Goal: Task Accomplishment & Management: Use online tool/utility

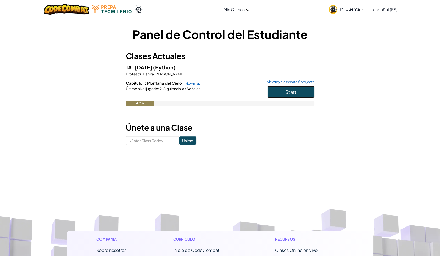
click at [287, 91] on span "Start" at bounding box center [290, 92] width 11 height 6
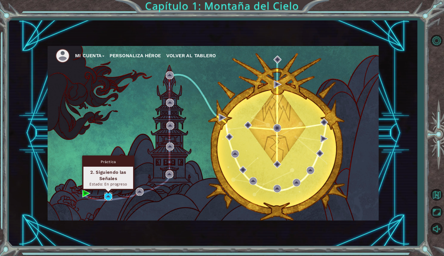
click at [109, 196] on img at bounding box center [108, 197] width 8 height 8
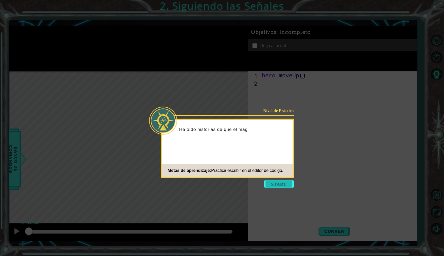
click at [280, 184] on button "Start" at bounding box center [279, 184] width 30 height 8
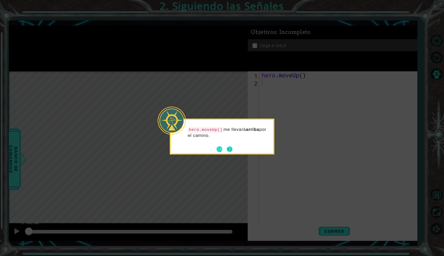
click at [228, 148] on button "Next" at bounding box center [230, 149] width 6 height 6
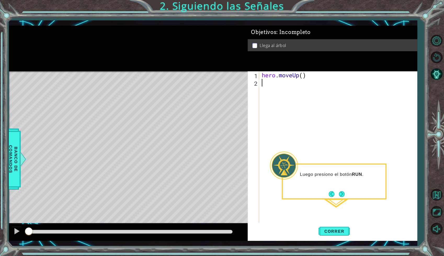
click at [262, 88] on div "hero . moveUp ( )" at bounding box center [339, 154] width 157 height 167
type textarea "her"
click at [276, 92] on div "her o.moveUp Presiona intro" at bounding box center [307, 96] width 99 height 19
click at [340, 230] on span "Correr" at bounding box center [334, 231] width 31 height 5
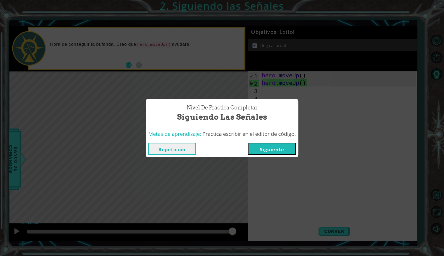
click at [271, 147] on button "Siguiente" at bounding box center [272, 149] width 48 height 12
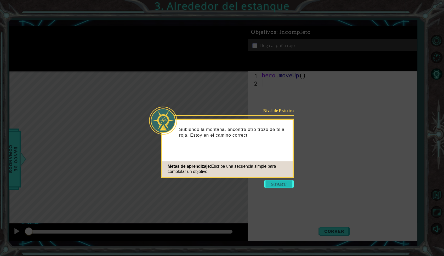
click at [280, 181] on button "Start" at bounding box center [279, 184] width 30 height 8
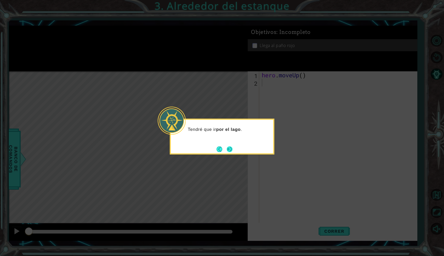
click at [225, 148] on footer at bounding box center [225, 149] width 16 height 8
click at [230, 148] on button "Next" at bounding box center [230, 149] width 6 height 6
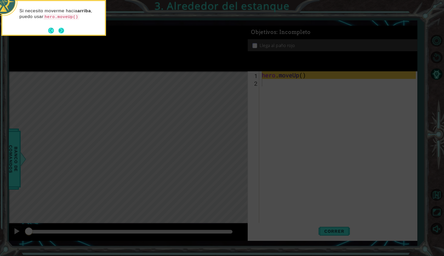
click at [61, 32] on button "Next" at bounding box center [61, 31] width 6 height 6
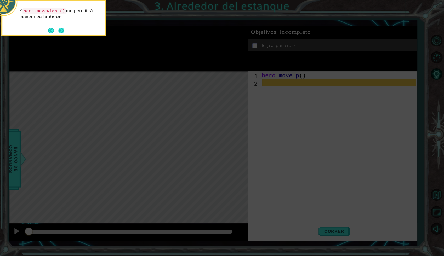
click at [60, 28] on button "Next" at bounding box center [61, 31] width 6 height 6
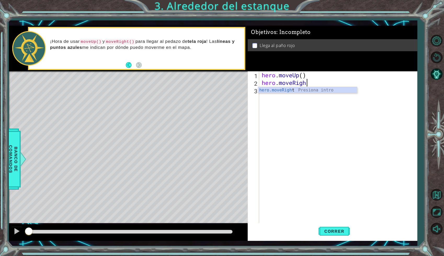
scroll to position [0, 2]
type textarea "hero.moveRight()"
click at [263, 91] on div "hero . moveUp ( ) hero . moveRight ( )" at bounding box center [339, 154] width 157 height 167
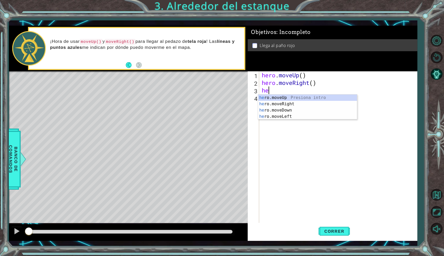
type textarea "her"
click at [280, 96] on div "her o.moveUp Presiona intro her o.moveRight Presiona intro her o.moveDown Presi…" at bounding box center [307, 114] width 99 height 38
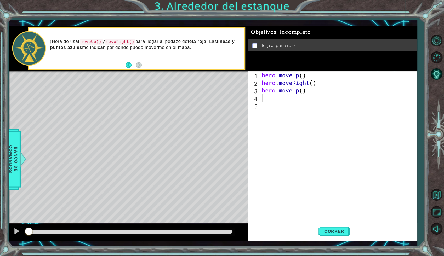
click at [280, 96] on div "hero . moveUp ( ) hero . moveRight ( ) hero . moveUp ( )" at bounding box center [339, 154] width 157 height 167
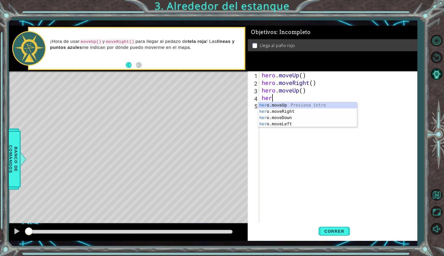
type textarea "her"
click at [282, 105] on div "her o.moveUp Presiona intro her o.moveRight Presiona intro her o.moveDown Presi…" at bounding box center [307, 121] width 99 height 38
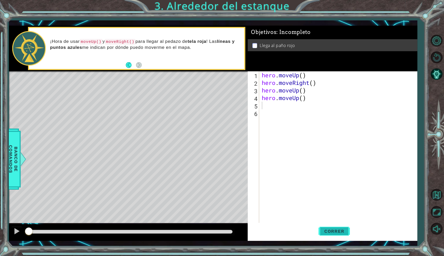
click at [340, 230] on span "Correr" at bounding box center [334, 231] width 31 height 5
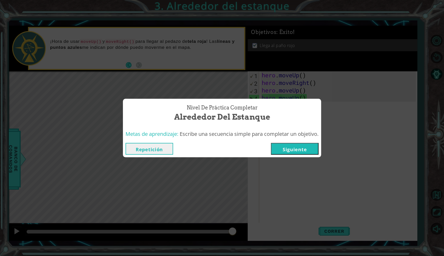
click at [296, 149] on button "Siguiente" at bounding box center [295, 149] width 48 height 12
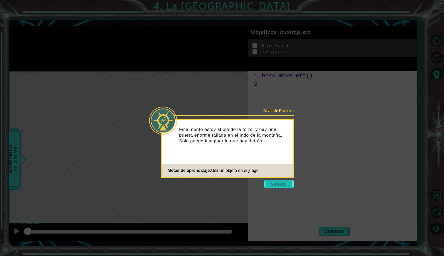
click at [274, 188] on button "Start" at bounding box center [279, 184] width 30 height 8
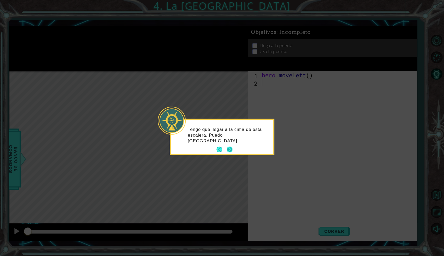
click at [230, 152] on button "Next" at bounding box center [230, 150] width 6 height 6
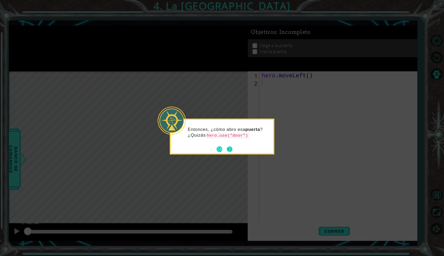
click at [229, 148] on button "Next" at bounding box center [230, 149] width 6 height 6
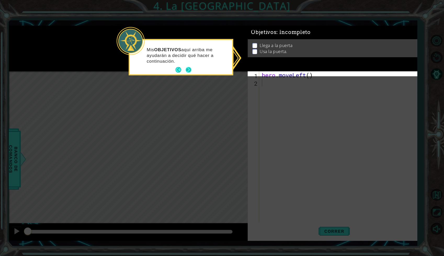
click at [188, 66] on footer at bounding box center [184, 70] width 16 height 8
click at [188, 67] on button "Next" at bounding box center [189, 70] width 6 height 6
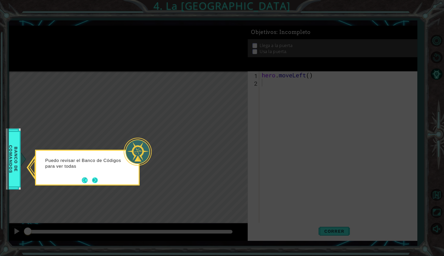
click at [95, 182] on button "Next" at bounding box center [95, 181] width 6 height 6
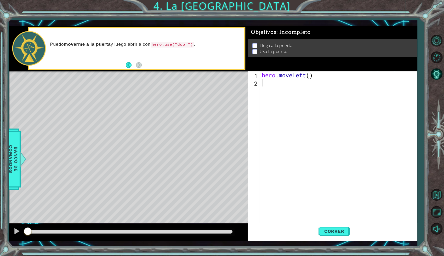
type textarea "h"
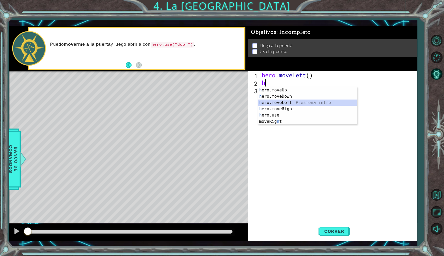
click at [287, 103] on div "h ero.moveUp Presiona intro h ero.moveDown Presiona intro h ero.moveLeft Presio…" at bounding box center [307, 112] width 99 height 50
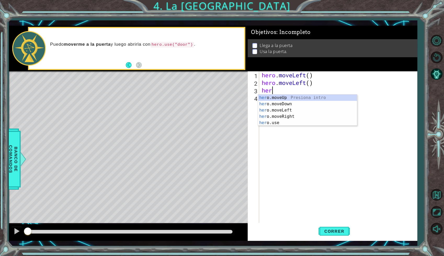
type textarea "hero"
click at [276, 97] on div "hero .moveUp Presiona intro hero .moveDown Presiona intro hero .moveLeft Presio…" at bounding box center [307, 117] width 99 height 44
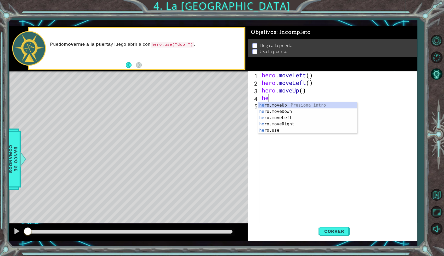
type textarea "her"
click at [276, 104] on div "her o.moveUp Presiona intro her o.moveDown Presiona intro her o.moveLeft Presio…" at bounding box center [307, 124] width 99 height 44
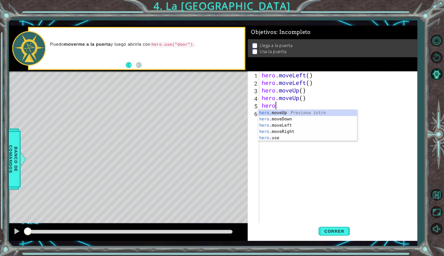
type textarea "hero."
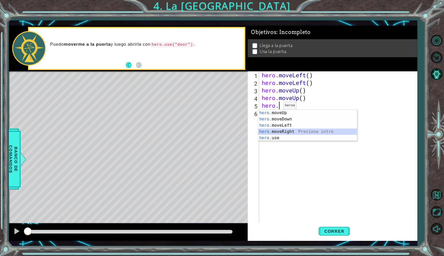
click at [278, 129] on div "hero. moveUp Presiona intro hero. moveDown Presiona intro hero. moveLeft Presio…" at bounding box center [307, 132] width 99 height 44
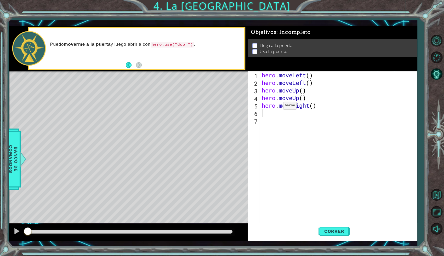
scroll to position [0, 0]
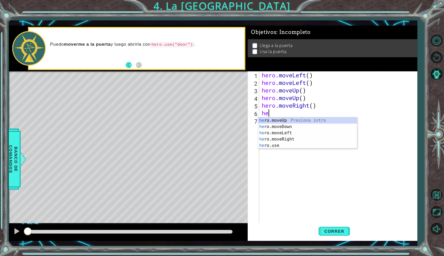
type textarea "her"
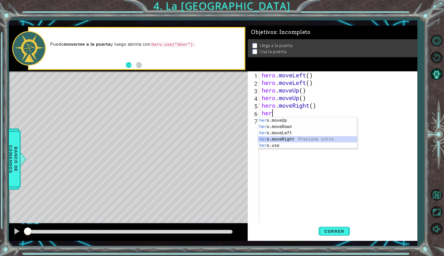
click at [279, 141] on div "her o.moveUp Presiona intro her o.moveDown Presiona intro her o.moveLeft Presio…" at bounding box center [307, 139] width 99 height 44
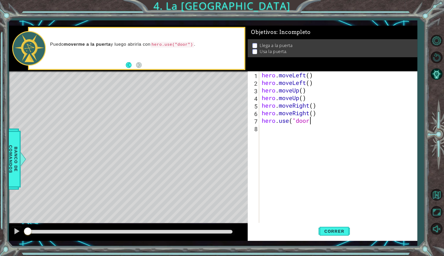
scroll to position [0, 2]
type textarea "hero.use("door")"
click at [331, 234] on span "Correr" at bounding box center [334, 231] width 31 height 5
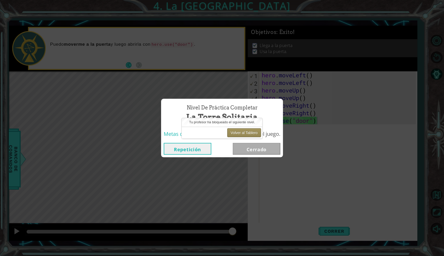
click at [249, 134] on button "Volver al Tablero" at bounding box center [244, 132] width 34 height 9
click at [240, 129] on button "Volver al Tablero" at bounding box center [244, 132] width 34 height 9
click at [240, 130] on button "Volver al Tablero" at bounding box center [244, 132] width 34 height 9
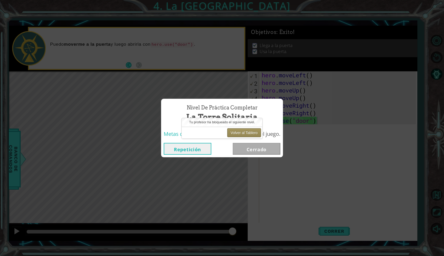
click at [240, 130] on button "Volver al Tablero" at bounding box center [244, 132] width 34 height 9
drag, startPoint x: 2, startPoint y: 1, endPoint x: 2, endPoint y: -7, distance: 8.6
click at [2, 0] on html "1 ההההההההההההההההההההההההההההההההההההההההההההההההההההההההההההההההההההההההההההה…" at bounding box center [222, 128] width 444 height 256
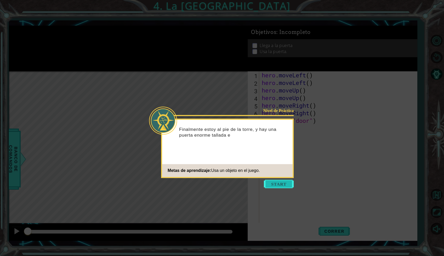
click at [271, 182] on button "Start" at bounding box center [279, 184] width 30 height 8
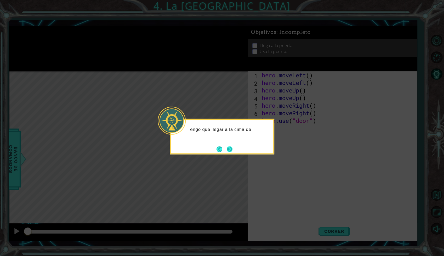
click at [229, 150] on button "Next" at bounding box center [230, 149] width 6 height 6
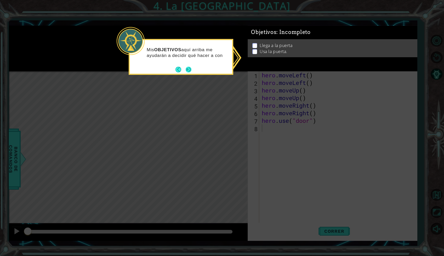
click at [188, 68] on button "Next" at bounding box center [188, 69] width 6 height 6
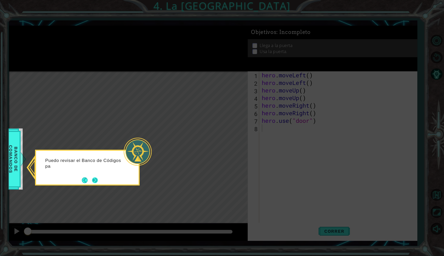
click at [94, 182] on button "Next" at bounding box center [95, 181] width 6 height 6
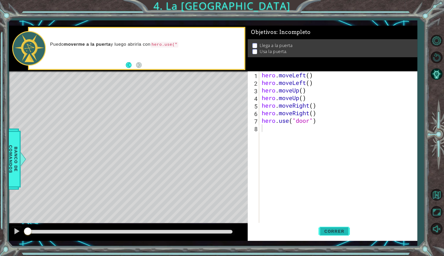
click at [337, 230] on span "Correr" at bounding box center [334, 231] width 31 height 5
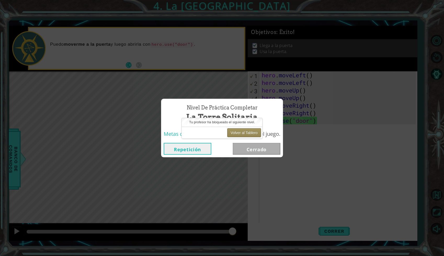
click at [238, 137] on button "Volver al Tablero" at bounding box center [244, 132] width 34 height 9
click at [200, 176] on div "Nivel de Práctica Completar La Torre Solitaria Metas de aprendizaje: Usa un obj…" at bounding box center [222, 128] width 444 height 256
click at [188, 146] on button "Repetición" at bounding box center [188, 149] width 48 height 12
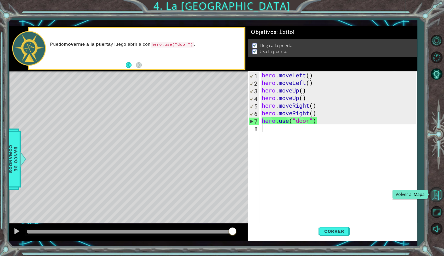
click at [439, 194] on button "Volver al Mapa" at bounding box center [436, 194] width 15 height 15
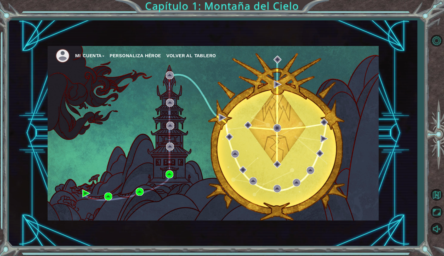
click at [113, 53] on button "Personaliza Héroe" at bounding box center [136, 56] width 52 height 8
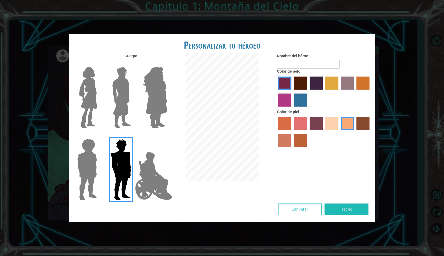
click at [80, 172] on img at bounding box center [87, 169] width 24 height 65
click at [99, 136] on input "Hero Steven" at bounding box center [99, 136] width 0 height 0
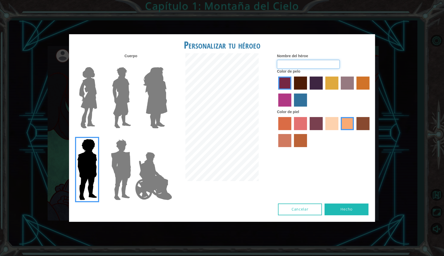
click at [306, 62] on input "Nombre del héroe" at bounding box center [308, 64] width 63 height 9
click at [303, 124] on label "froly skin color" at bounding box center [300, 123] width 13 height 13
click at [292, 132] on input "froly skin color" at bounding box center [292, 132] width 0 height 0
click at [347, 124] on label "tacao skin color" at bounding box center [347, 123] width 13 height 13
click at [339, 132] on input "tacao skin color" at bounding box center [339, 132] width 0 height 0
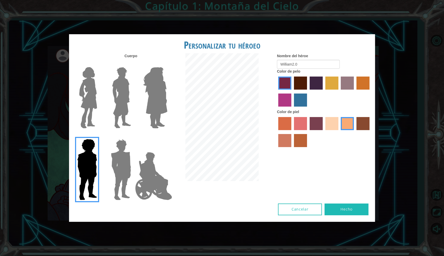
click at [343, 210] on button "Hecho" at bounding box center [347, 210] width 44 height 12
click at [329, 125] on label "sandy beach skin color" at bounding box center [331, 123] width 13 height 13
click at [324, 132] on input "sandy beach skin color" at bounding box center [324, 132] width 0 height 0
click at [344, 126] on label "tacao skin color" at bounding box center [347, 123] width 13 height 13
click at [339, 132] on input "tacao skin color" at bounding box center [339, 132] width 0 height 0
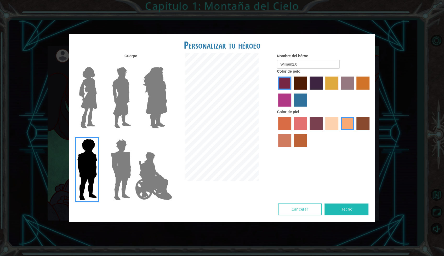
click at [295, 121] on label "froly skin color" at bounding box center [300, 123] width 13 height 13
click at [292, 132] on input "froly skin color" at bounding box center [292, 132] width 0 height 0
click at [122, 169] on img at bounding box center [121, 169] width 24 height 65
click at [133, 136] on input "Hero Garnet" at bounding box center [133, 136] width 0 height 0
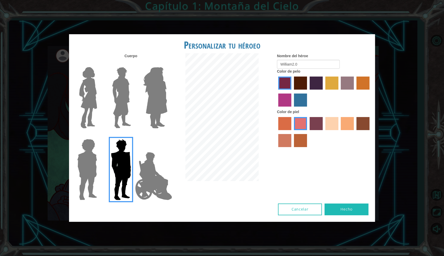
click at [333, 121] on label "sandy beach skin color" at bounding box center [331, 123] width 13 height 13
click at [324, 132] on input "sandy beach skin color" at bounding box center [324, 132] width 0 height 0
click at [346, 124] on label "tacao skin color" at bounding box center [347, 123] width 13 height 13
click at [339, 132] on input "tacao skin color" at bounding box center [339, 132] width 0 height 0
click at [301, 64] on input "William2.0" at bounding box center [308, 64] width 63 height 9
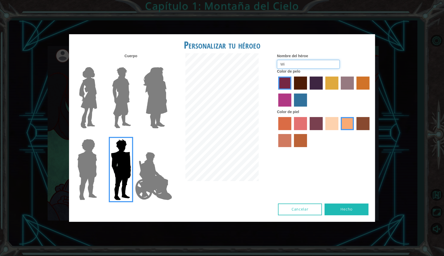
type input "W"
click at [295, 64] on input "William2.0" at bounding box center [308, 64] width 63 height 9
type input "William2.0"
click at [313, 95] on div at bounding box center [324, 92] width 94 height 34
click at [299, 79] on label "maroon hair color" at bounding box center [300, 83] width 13 height 13
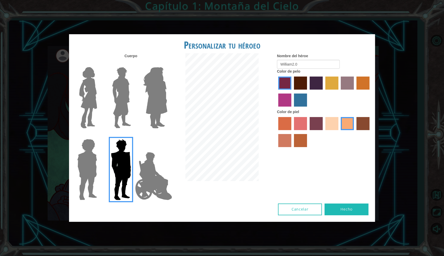
click at [292, 92] on input "maroon hair color" at bounding box center [292, 92] width 0 height 0
click at [315, 77] on label "hot purple hair color" at bounding box center [316, 83] width 13 height 13
click at [308, 92] on input "hot purple hair color" at bounding box center [308, 92] width 0 height 0
click at [84, 175] on img at bounding box center [87, 169] width 24 height 65
click at [99, 136] on input "Hero Steven" at bounding box center [99, 136] width 0 height 0
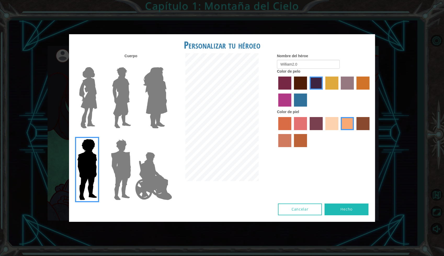
click at [350, 216] on div "Cancelar Hecho" at bounding box center [222, 213] width 306 height 18
click at [342, 214] on div "Cancelar Hecho" at bounding box center [222, 213] width 306 height 18
drag, startPoint x: 350, startPoint y: 216, endPoint x: 337, endPoint y: 185, distance: 34.1
click at [337, 185] on div "Personalizar tu héroeo Cuerpo Nombre del héroe William2.0 Color de pelo Color […" at bounding box center [222, 128] width 306 height 188
click at [337, 185] on div "Cuerpo Nombre del héroe William2.0 Color de pelo Color [PERSON_NAME]" at bounding box center [222, 128] width 306 height 150
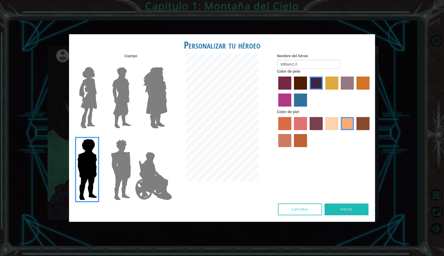
click at [337, 185] on div "Cuerpo Nombre del héroe William2.0 Color de pelo Color [PERSON_NAME]" at bounding box center [222, 128] width 306 height 150
click at [299, 213] on div "Cancelar Hecho" at bounding box center [323, 210] width 93 height 12
click at [299, 213] on button "Cancelar" at bounding box center [300, 210] width 44 height 12
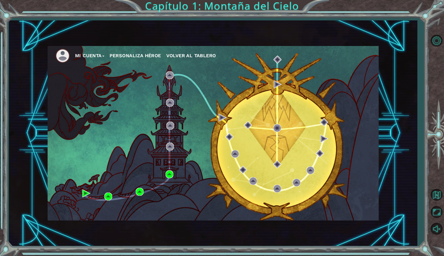
click at [131, 53] on button "Personaliza Héroe" at bounding box center [136, 56] width 52 height 8
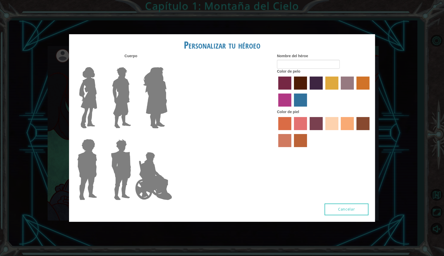
type input "William2.0"
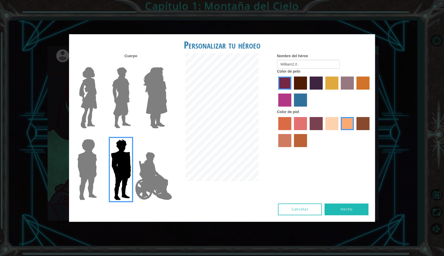
click at [339, 208] on button "Hecho" at bounding box center [347, 210] width 44 height 12
click at [365, 126] on label "karma skin color" at bounding box center [363, 123] width 13 height 13
click at [355, 132] on input "karma skin color" at bounding box center [355, 132] width 0 height 0
click at [301, 148] on div at bounding box center [324, 133] width 94 height 34
click at [301, 143] on label "smoke tree skin color" at bounding box center [300, 140] width 13 height 13
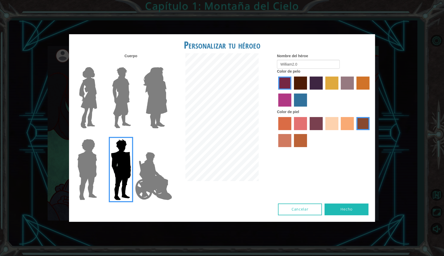
click at [292, 149] on input "smoke tree skin color" at bounding box center [292, 149] width 0 height 0
click at [348, 125] on label "tacao skin color" at bounding box center [347, 123] width 13 height 13
click at [339, 132] on input "tacao skin color" at bounding box center [339, 132] width 0 height 0
click at [318, 79] on label "hot purple hair color" at bounding box center [316, 83] width 13 height 13
click at [308, 92] on input "hot purple hair color" at bounding box center [308, 92] width 0 height 0
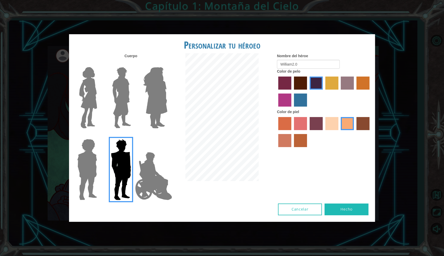
click at [86, 177] on img at bounding box center [87, 169] width 24 height 65
click at [99, 136] on input "Hero Steven" at bounding box center [99, 136] width 0 height 0
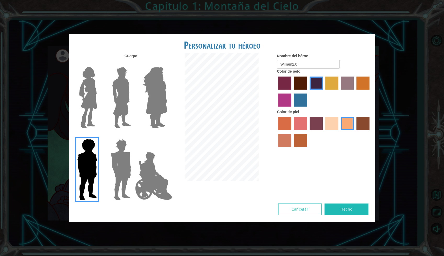
click at [325, 221] on div "Cancelar Hecho" at bounding box center [222, 213] width 306 height 18
click at [312, 231] on div "Personalizar tu héroeo Cuerpo Nombre del héroe William2.0 Color de pelo Color […" at bounding box center [222, 128] width 444 height 256
click at [353, 186] on div "Personalizar tu héroeo Cuerpo Nombre del héroe William2.0 Color de pelo Color […" at bounding box center [222, 128] width 306 height 188
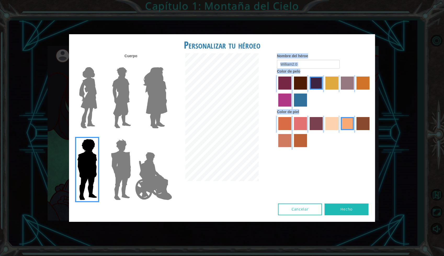
drag, startPoint x: 353, startPoint y: 186, endPoint x: 297, endPoint y: 200, distance: 57.3
click at [297, 200] on div "Cuerpo Nombre del héroe William2.0 Color de pelo Color [PERSON_NAME]" at bounding box center [222, 128] width 306 height 150
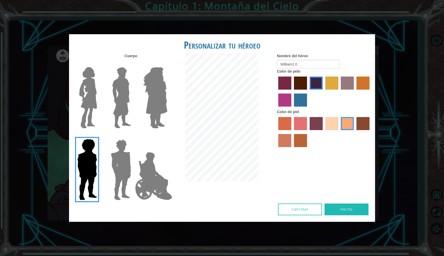
click at [297, 200] on div "Cuerpo Nombre del héroe William2.0 Color de pelo Color [PERSON_NAME]" at bounding box center [222, 128] width 306 height 150
click at [314, 125] on label "tosca skin color" at bounding box center [316, 123] width 13 height 13
click at [308, 132] on input "tosca skin color" at bounding box center [308, 132] width 0 height 0
click at [341, 119] on label "tacao skin color" at bounding box center [347, 123] width 13 height 13
click at [339, 132] on input "tacao skin color" at bounding box center [339, 132] width 0 height 0
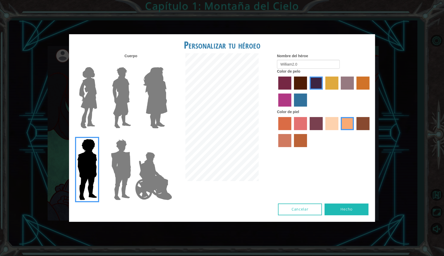
click at [308, 208] on button "Cancelar" at bounding box center [300, 210] width 44 height 12
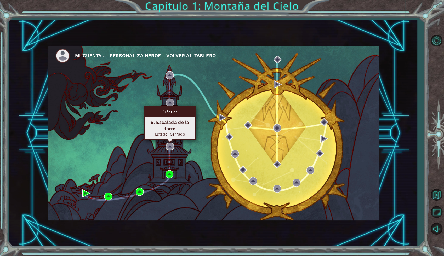
click at [168, 148] on img at bounding box center [170, 147] width 8 height 8
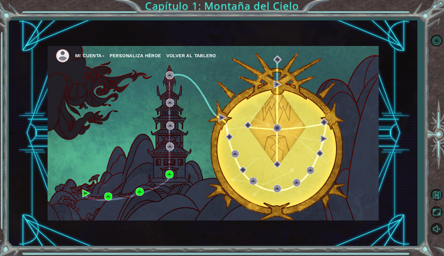
click at [272, 125] on div "Mi Cuenta Personaliza Héroe Volver al Tablero" at bounding box center [213, 133] width 331 height 175
